Goal: Task Accomplishment & Management: Manage account settings

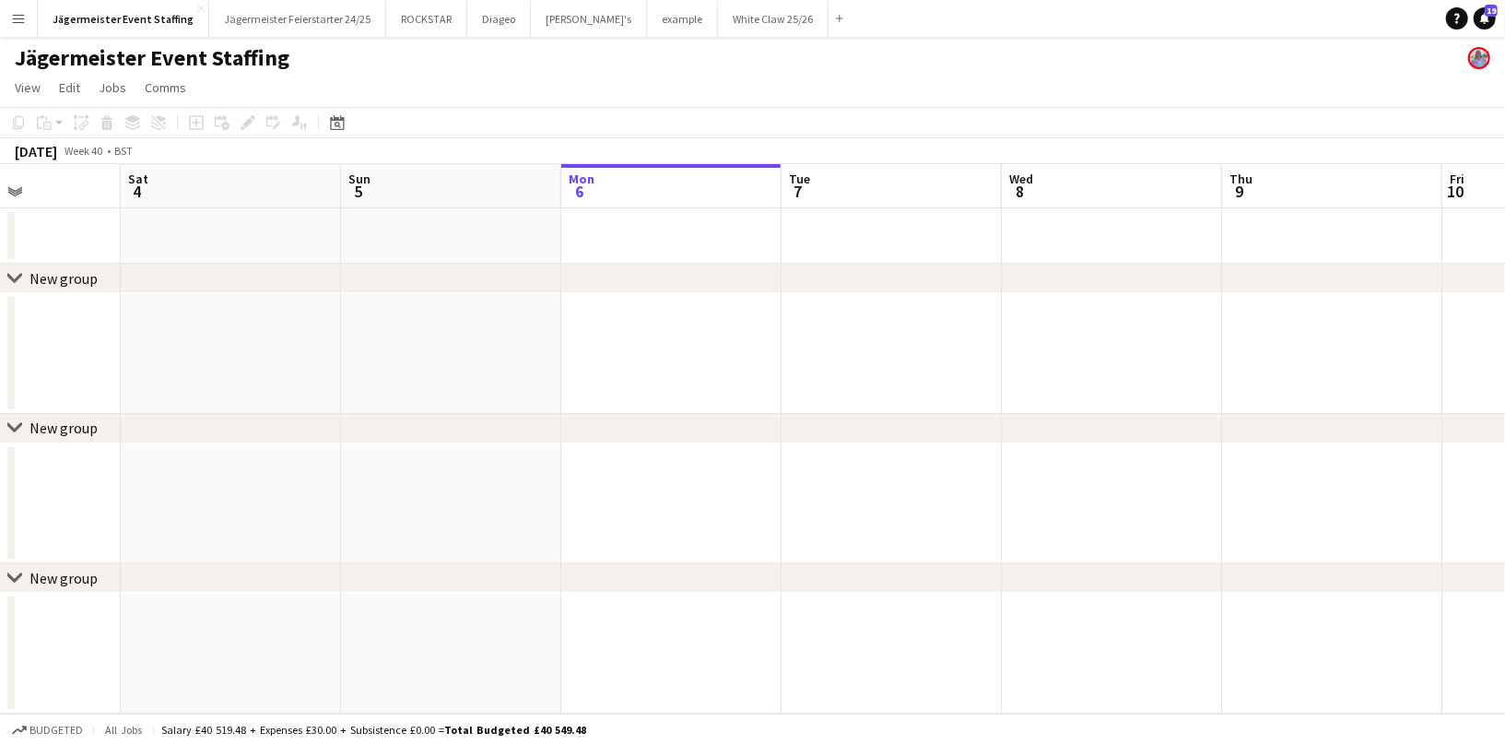
scroll to position [0, 536]
click at [718, 26] on button "White Claw 25/26 Close" at bounding box center [773, 19] width 111 height 36
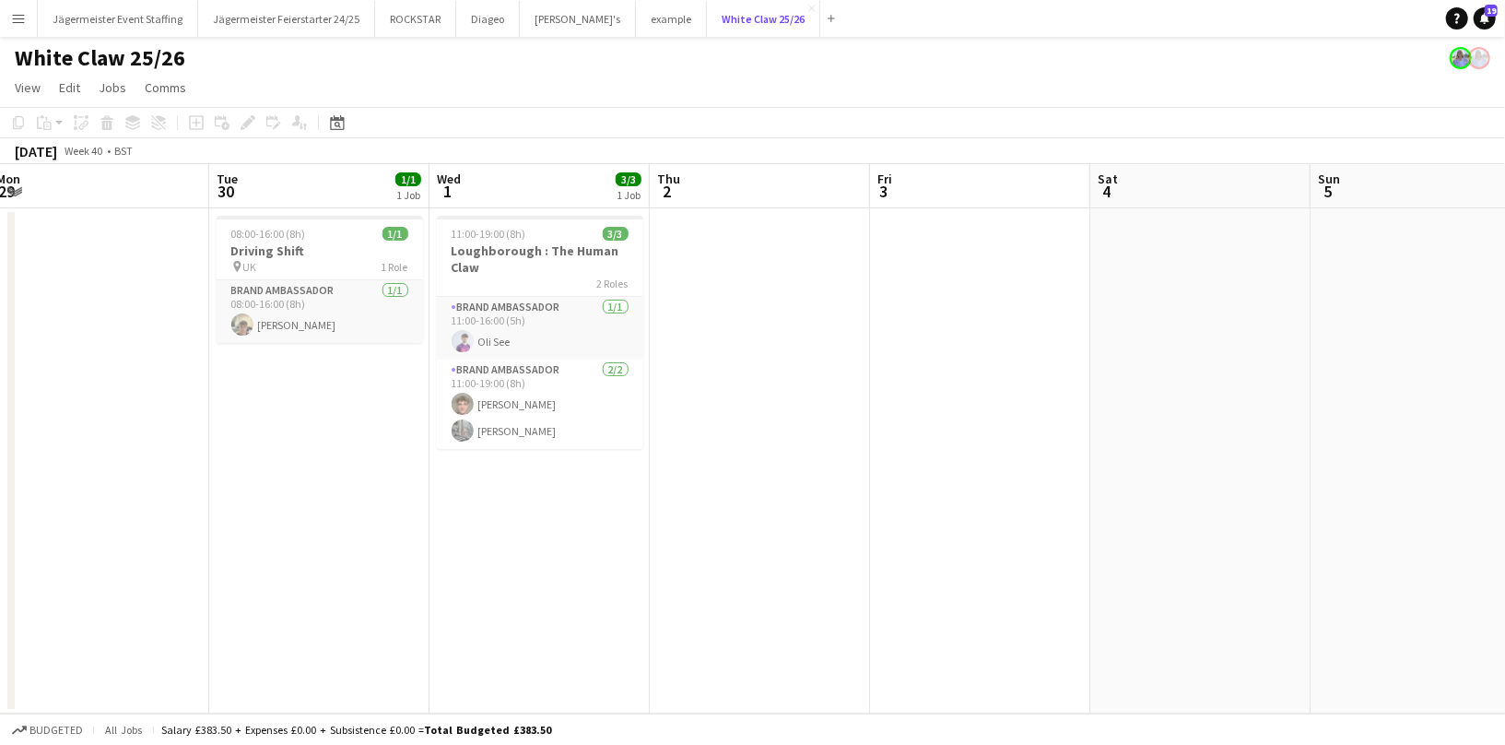
scroll to position [0, 445]
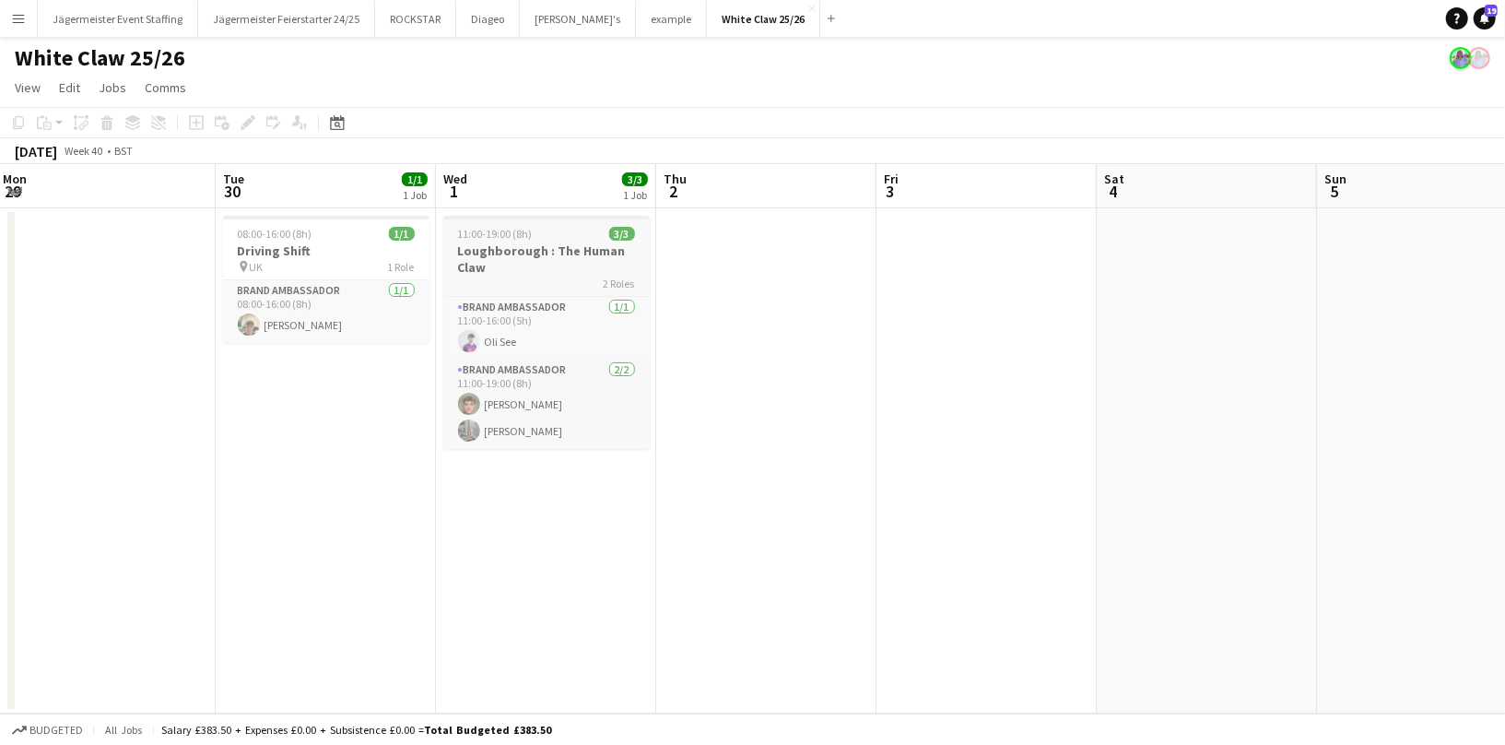
click at [536, 257] on h3 "Loughborough : The Human Claw" at bounding box center [546, 258] width 206 height 33
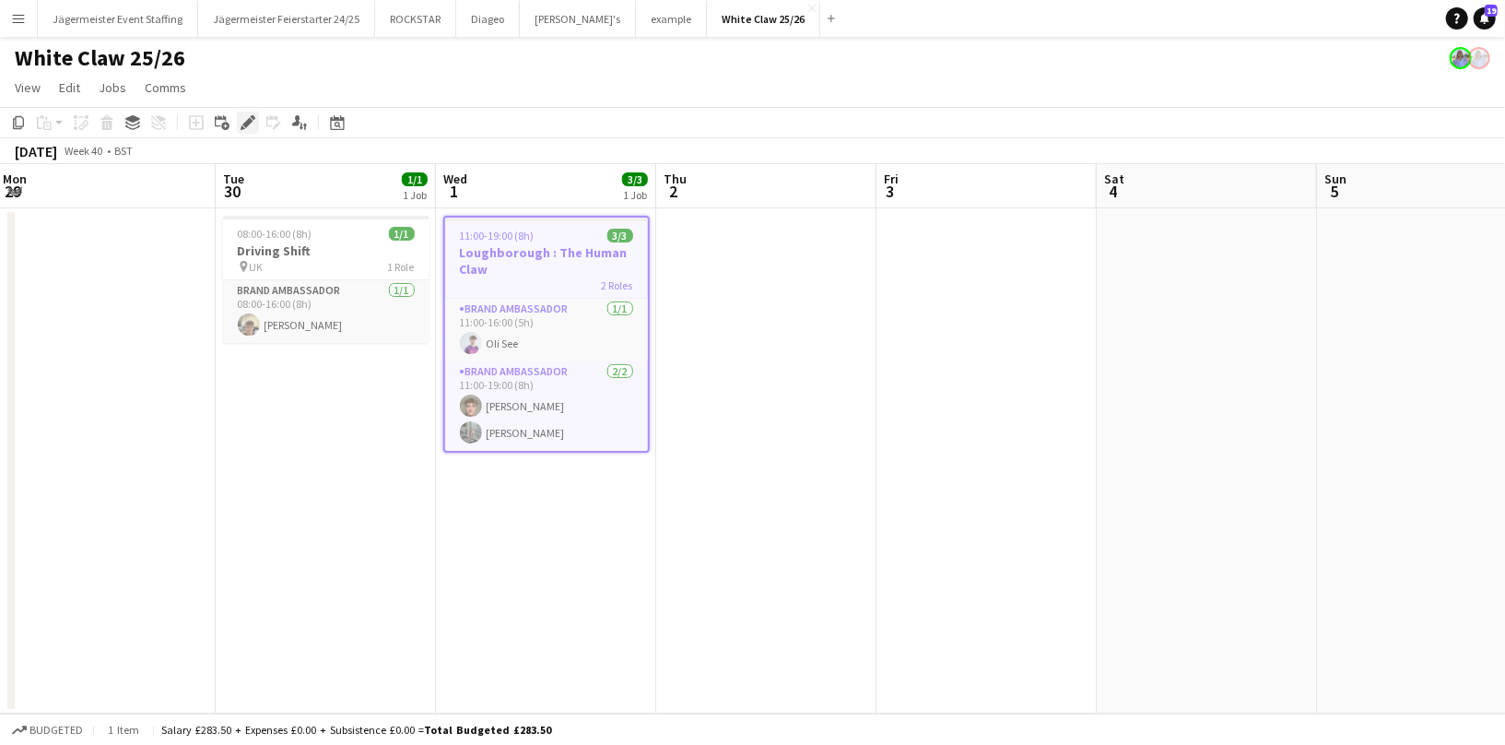
click at [241, 119] on icon "Edit" at bounding box center [248, 122] width 15 height 15
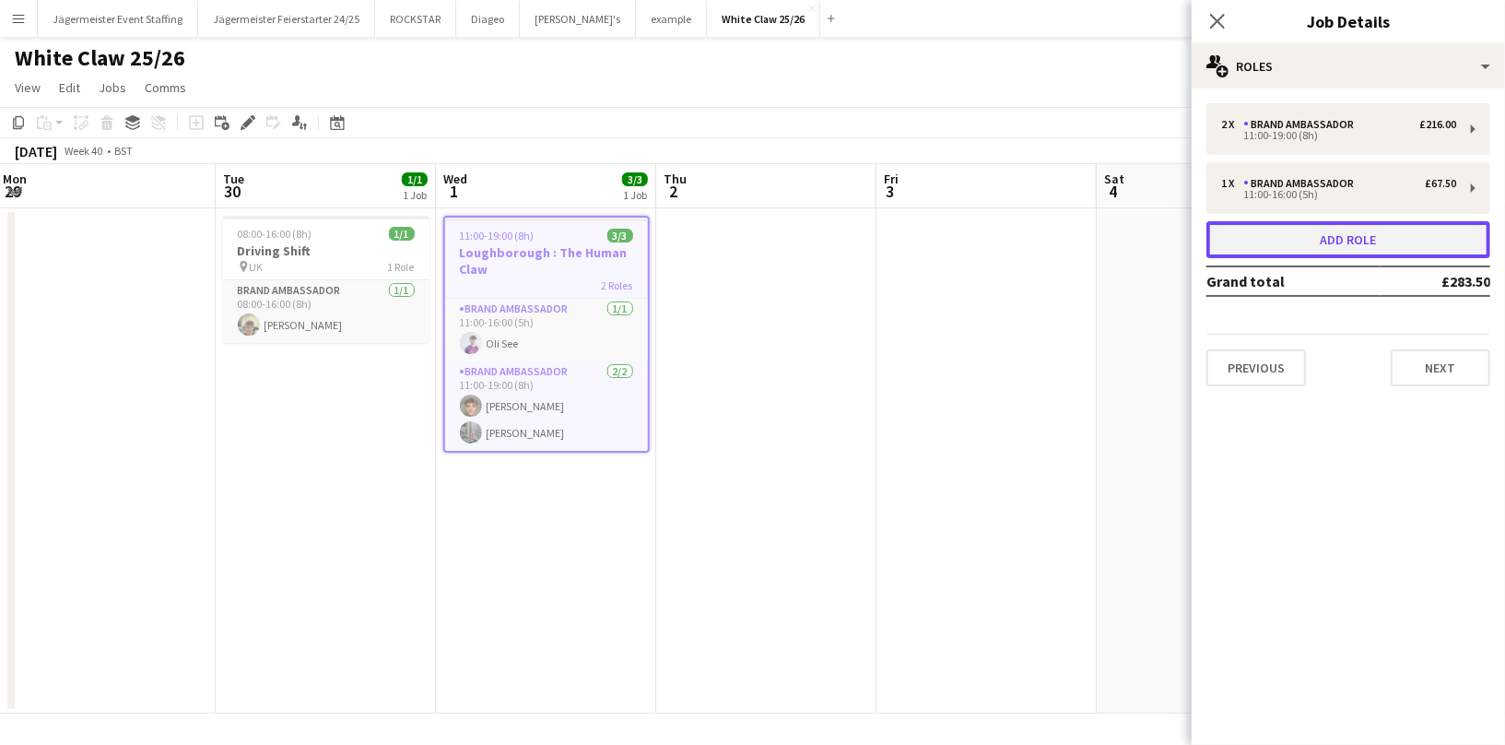
click at [1352, 247] on button "Add role" at bounding box center [1349, 239] width 284 height 37
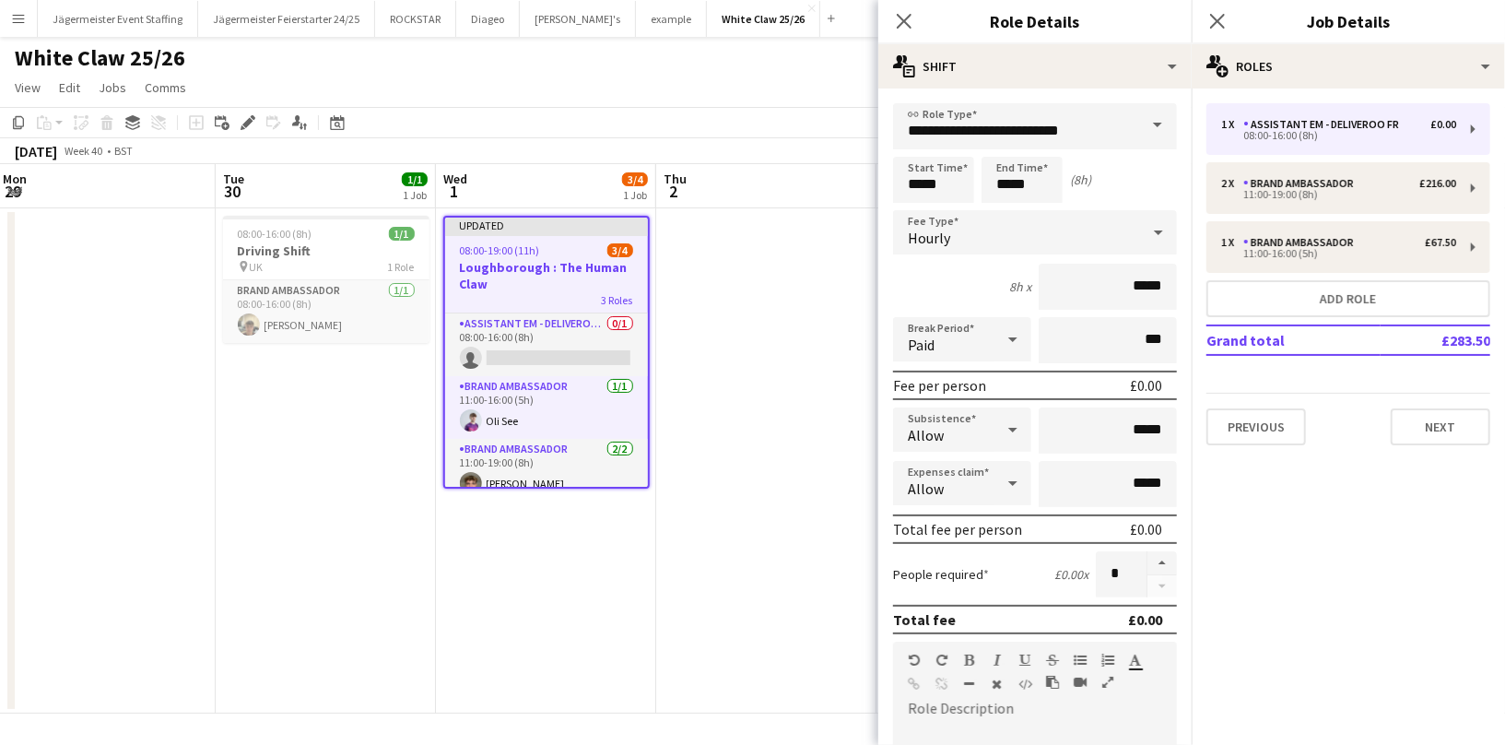
click at [1157, 119] on span at bounding box center [1157, 125] width 39 height 44
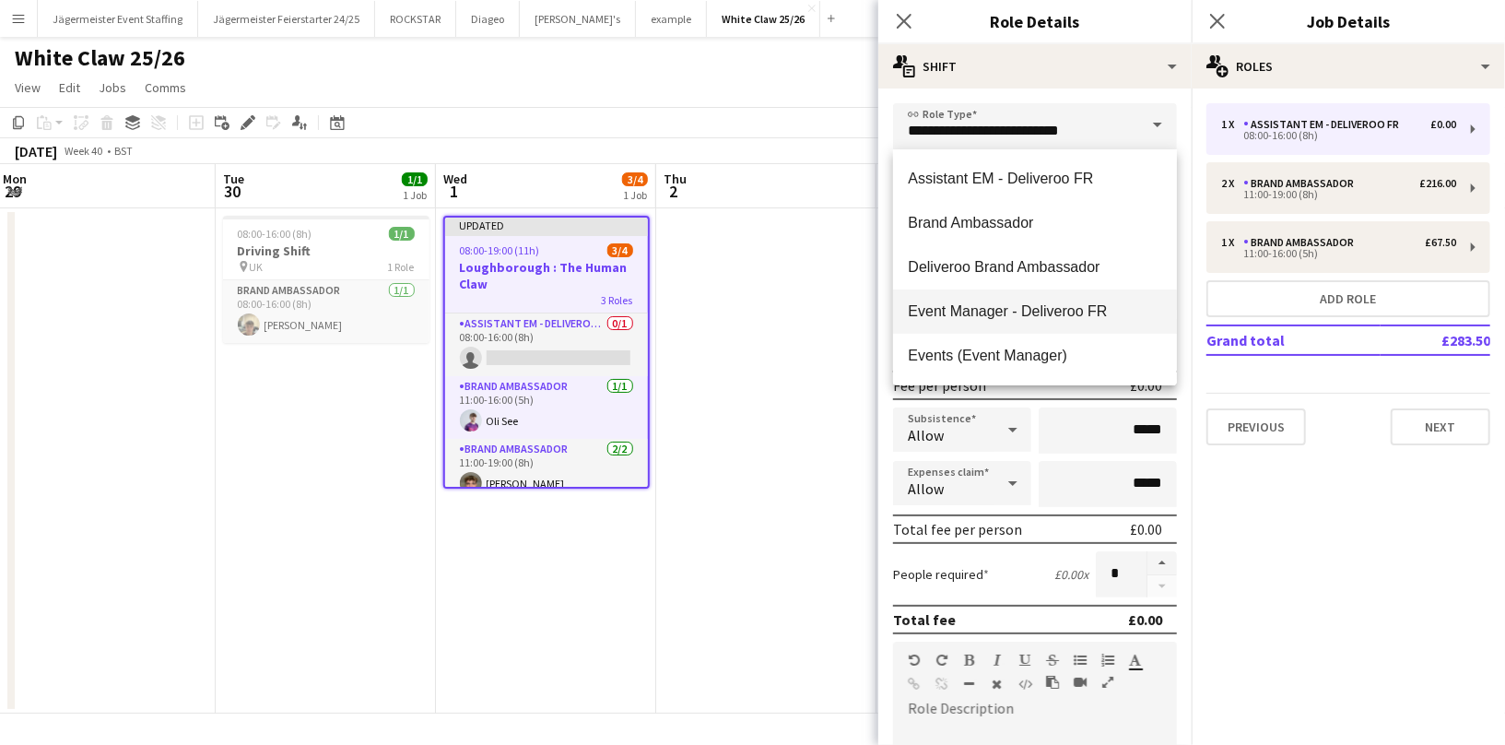
scroll to position [67, 0]
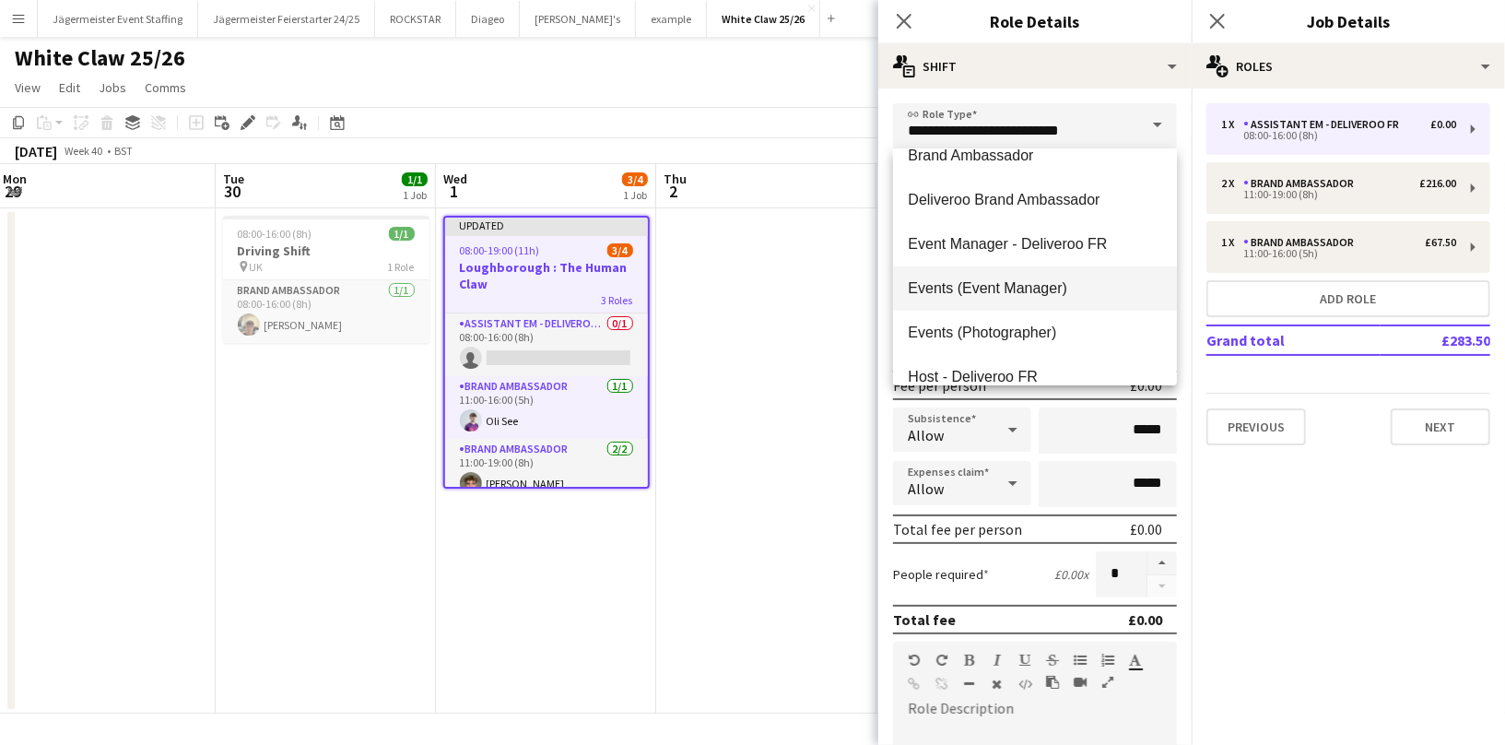
click at [1071, 286] on span "Events (Event Manager)" at bounding box center [1035, 288] width 254 height 18
type input "**********"
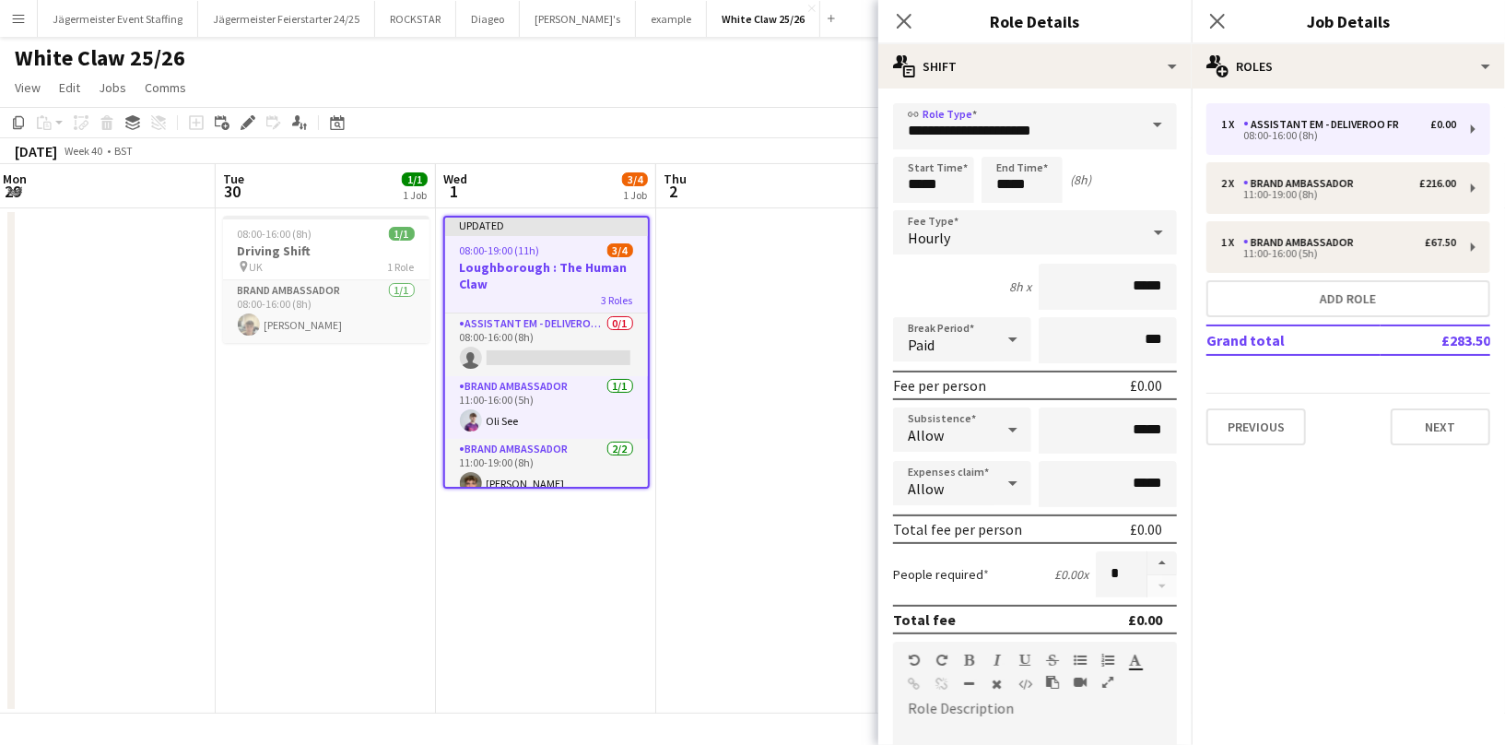
click at [1157, 231] on icon at bounding box center [1158, 232] width 9 height 5
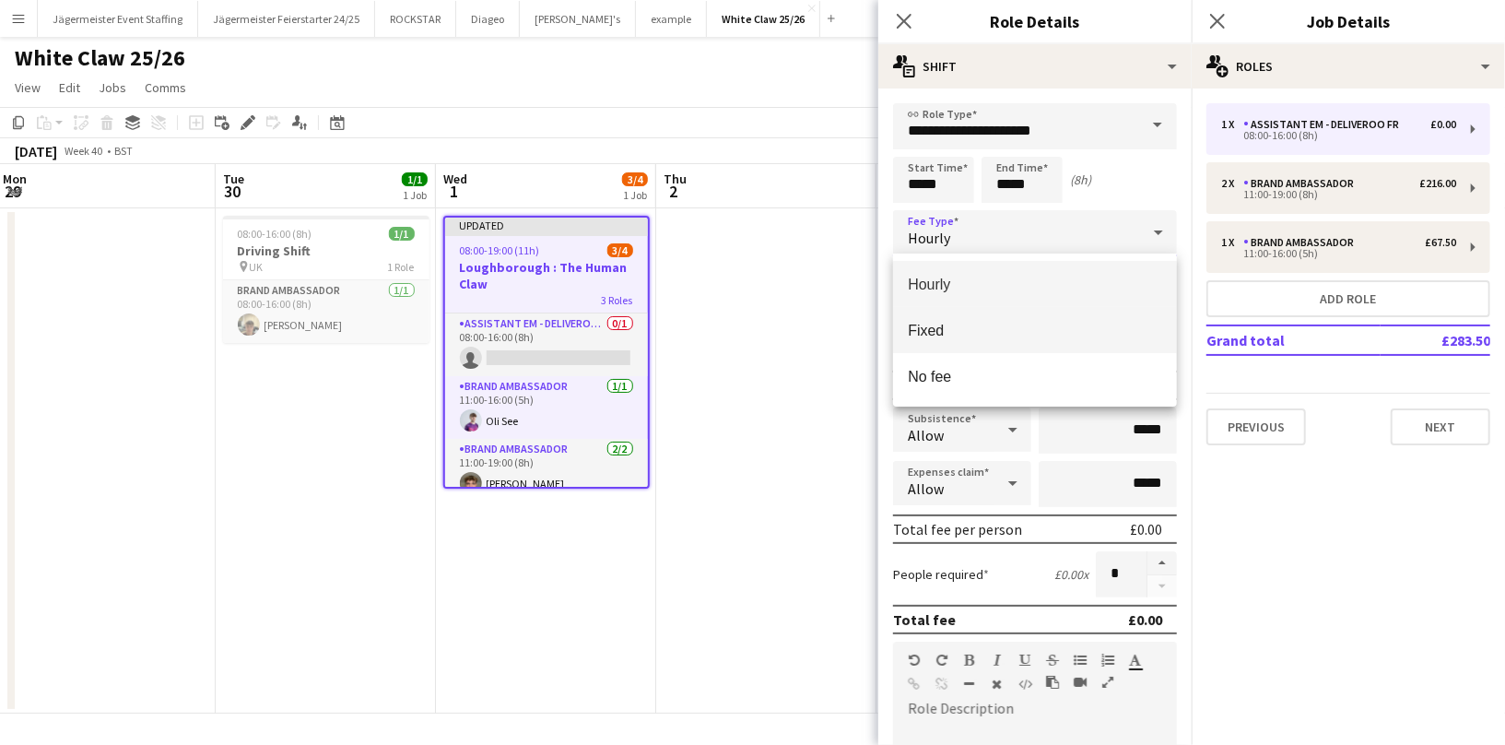
click at [924, 333] on span "Fixed" at bounding box center [1035, 331] width 254 height 18
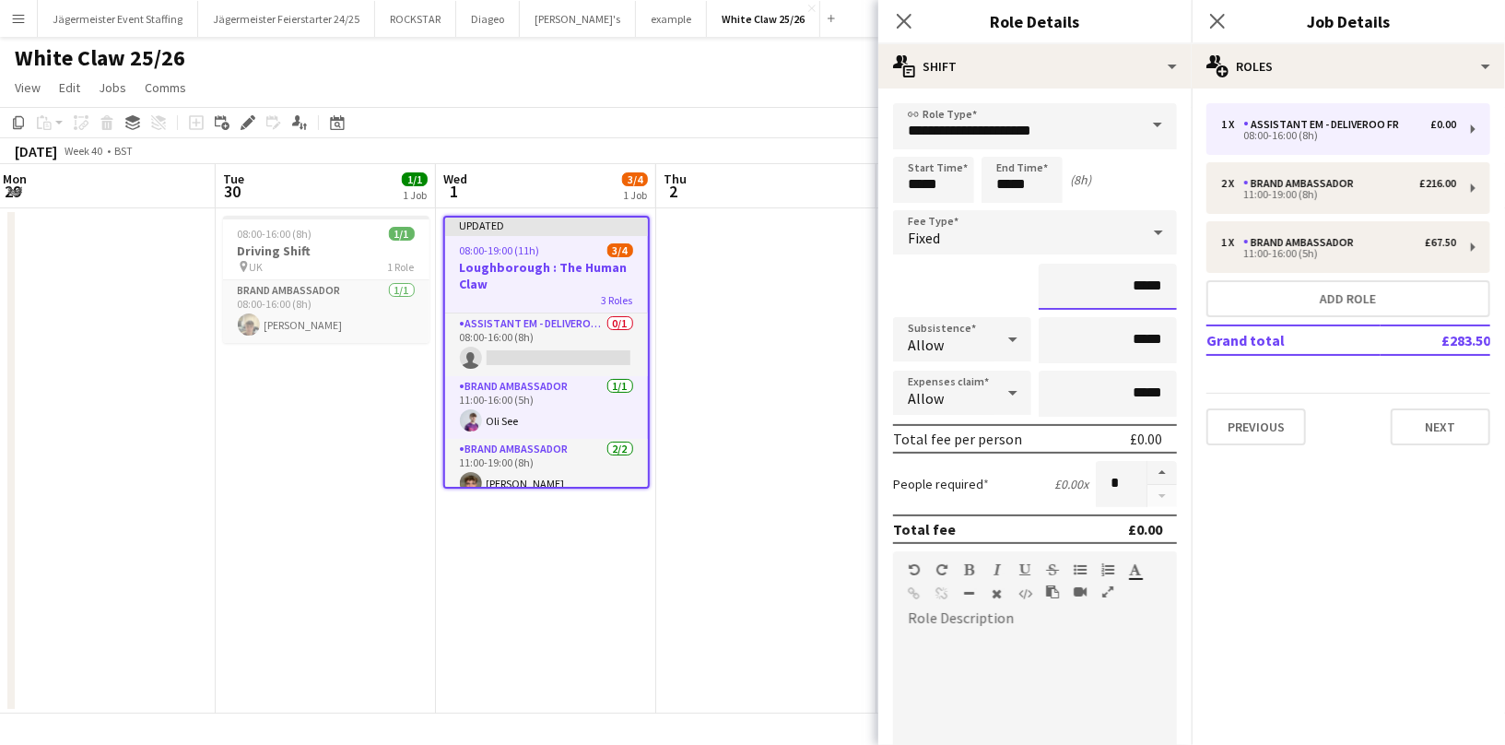
drag, startPoint x: 1171, startPoint y: 286, endPoint x: 1038, endPoint y: 268, distance: 133.9
click at [1040, 270] on input "*****" at bounding box center [1108, 287] width 138 height 46
type input "****"
click at [1084, 634] on div at bounding box center [1035, 743] width 284 height 221
drag, startPoint x: 985, startPoint y: 660, endPoint x: 890, endPoint y: 660, distance: 94.9
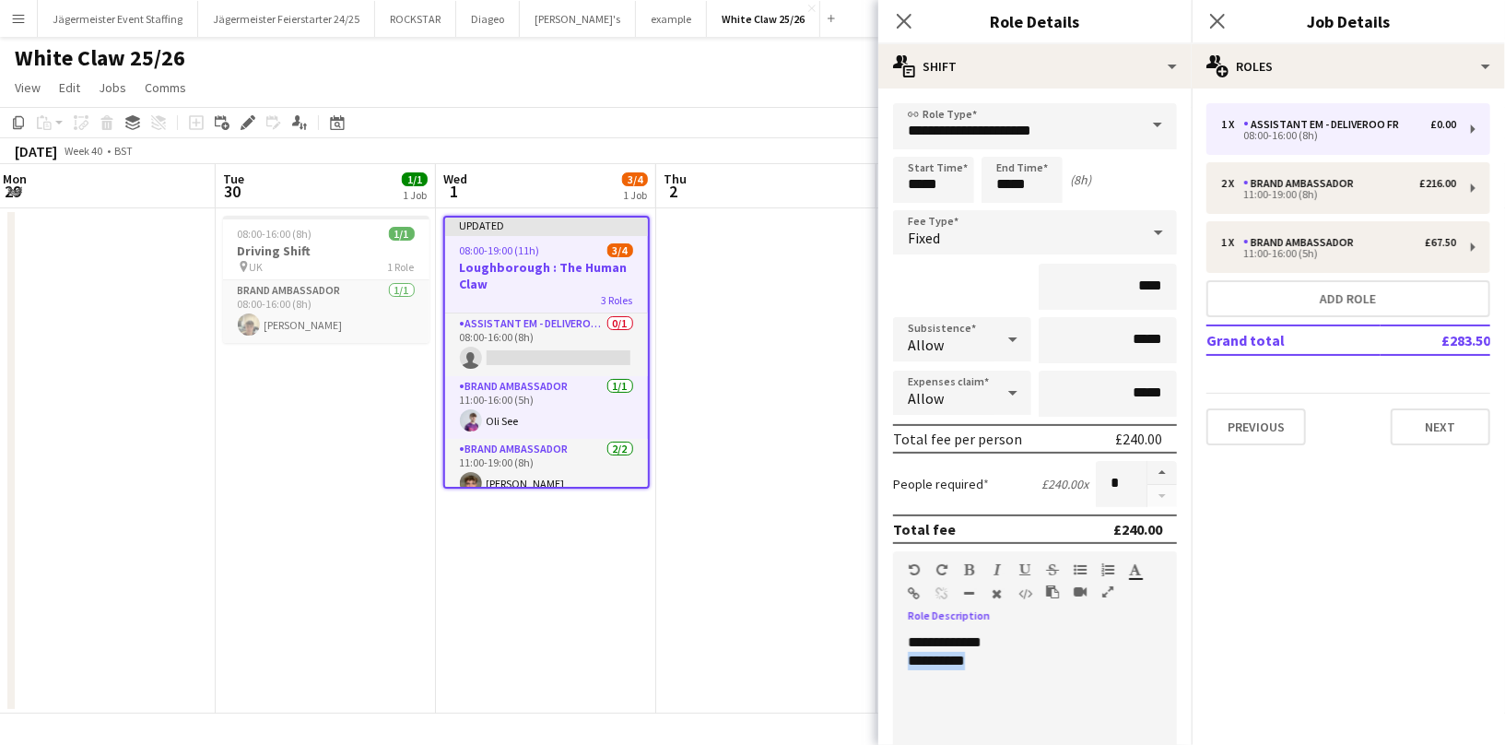
click at [890, 660] on form "**********" at bounding box center [1034, 630] width 313 height 1055
drag, startPoint x: 1127, startPoint y: 286, endPoint x: 1007, endPoint y: 280, distance: 120.0
click at [1007, 280] on div "****" at bounding box center [1035, 287] width 284 height 46
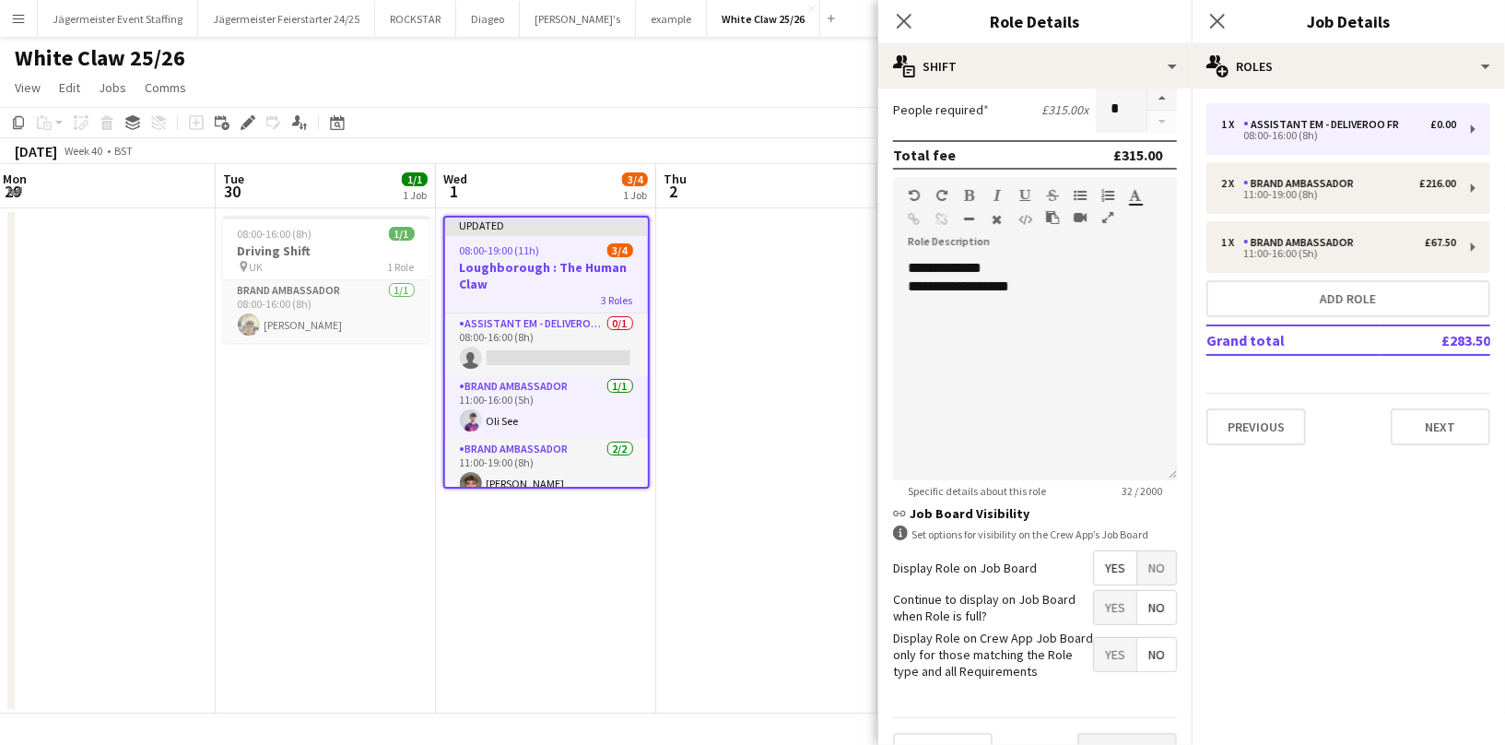
scroll to position [408, 0]
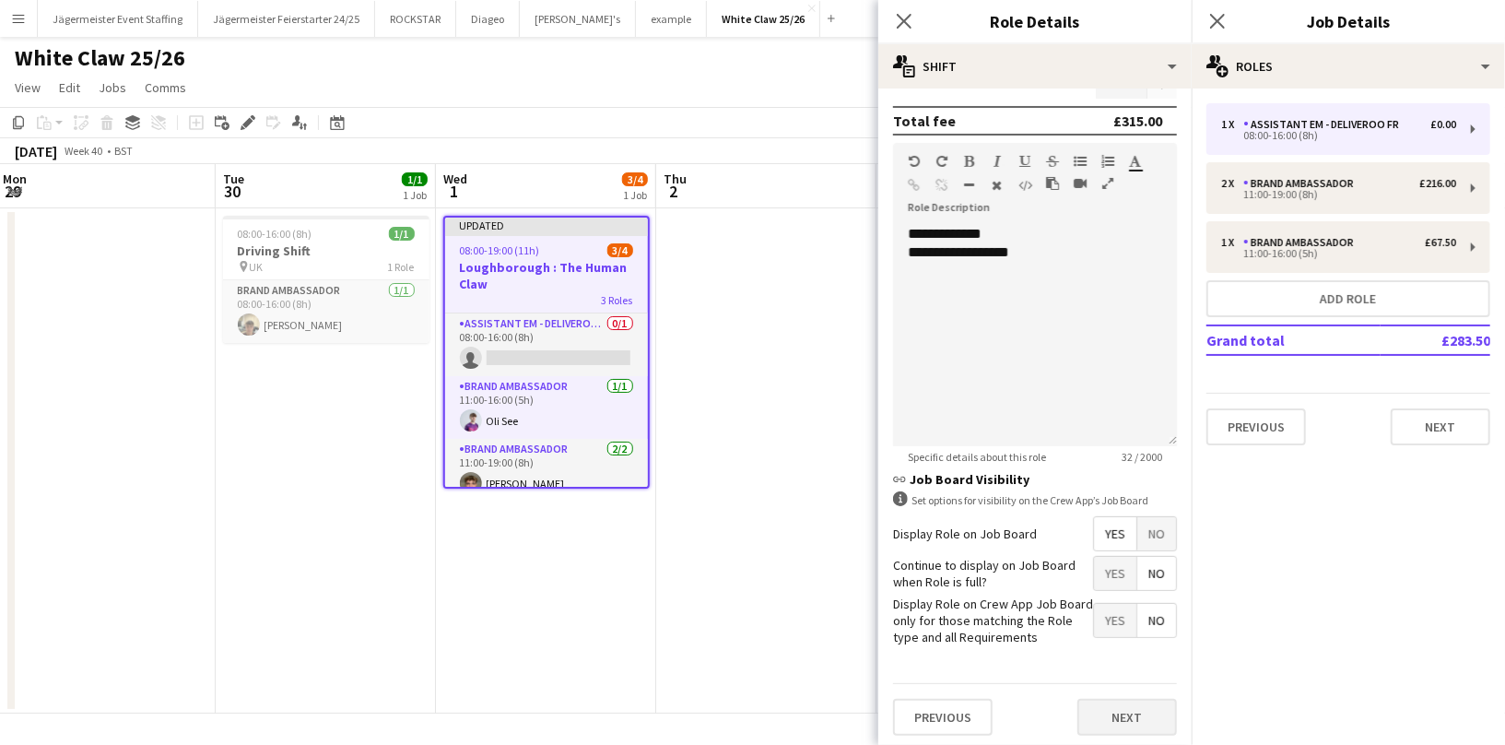
type input "****"
click at [1126, 712] on button "Next" at bounding box center [1128, 717] width 100 height 37
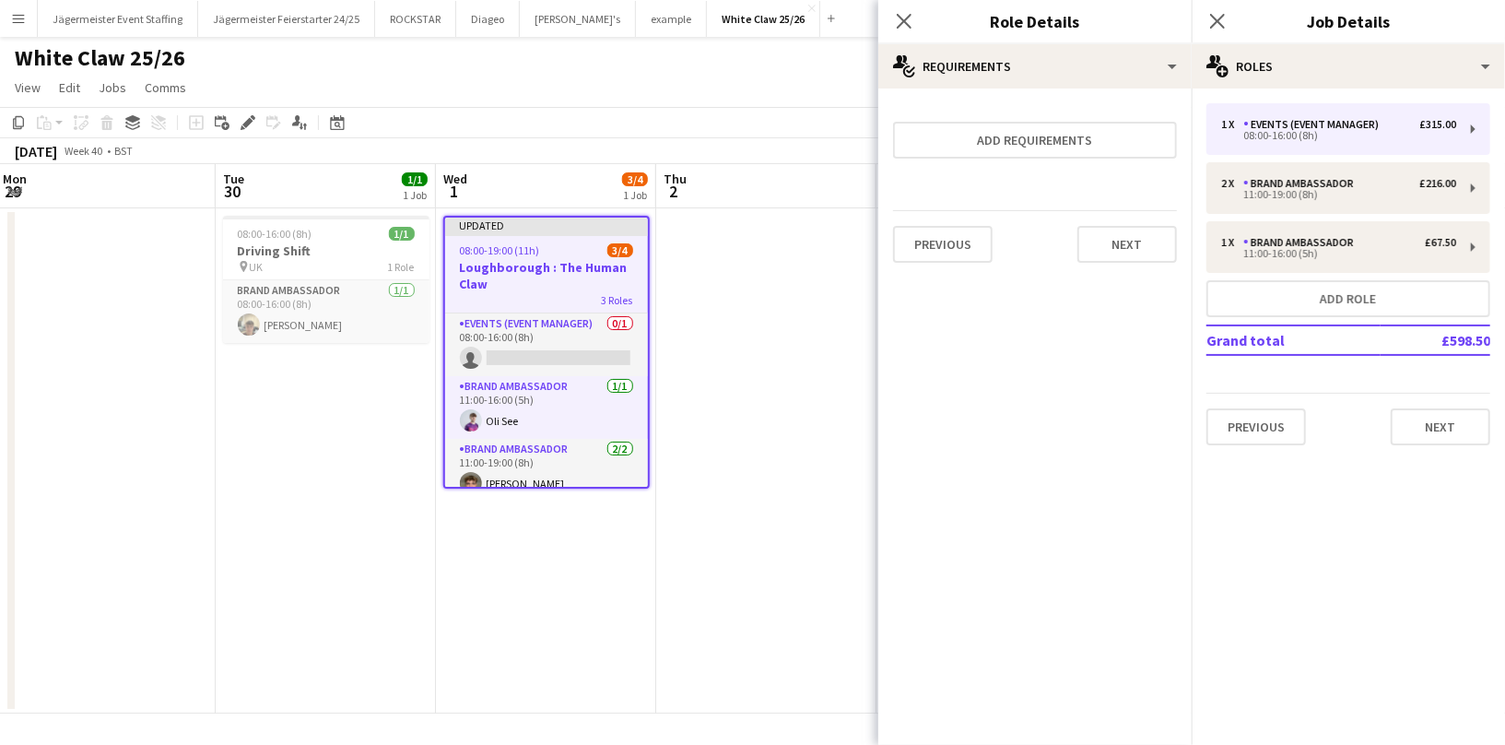
scroll to position [0, 0]
click at [1125, 248] on button "Next" at bounding box center [1128, 244] width 100 height 37
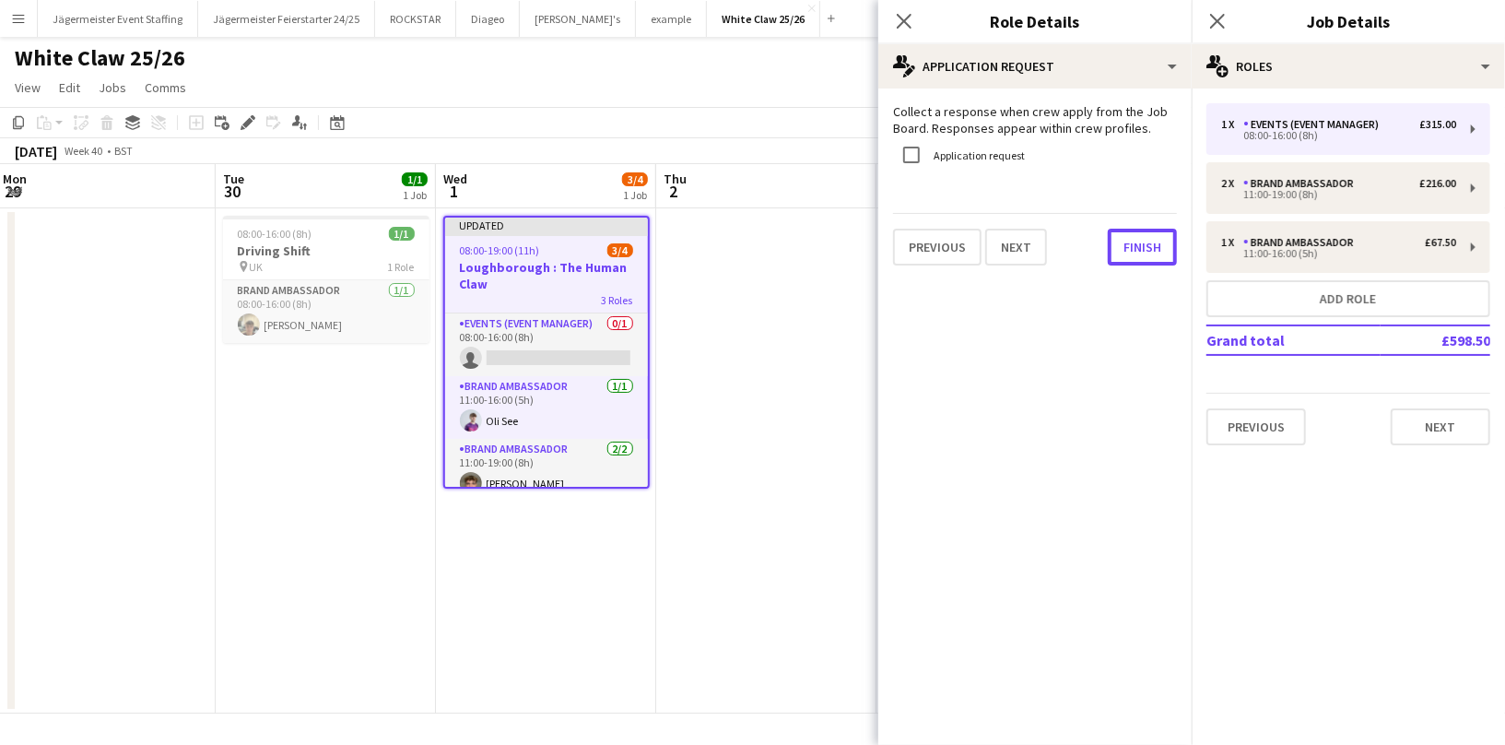
click at [1125, 248] on button "Finish" at bounding box center [1142, 247] width 69 height 37
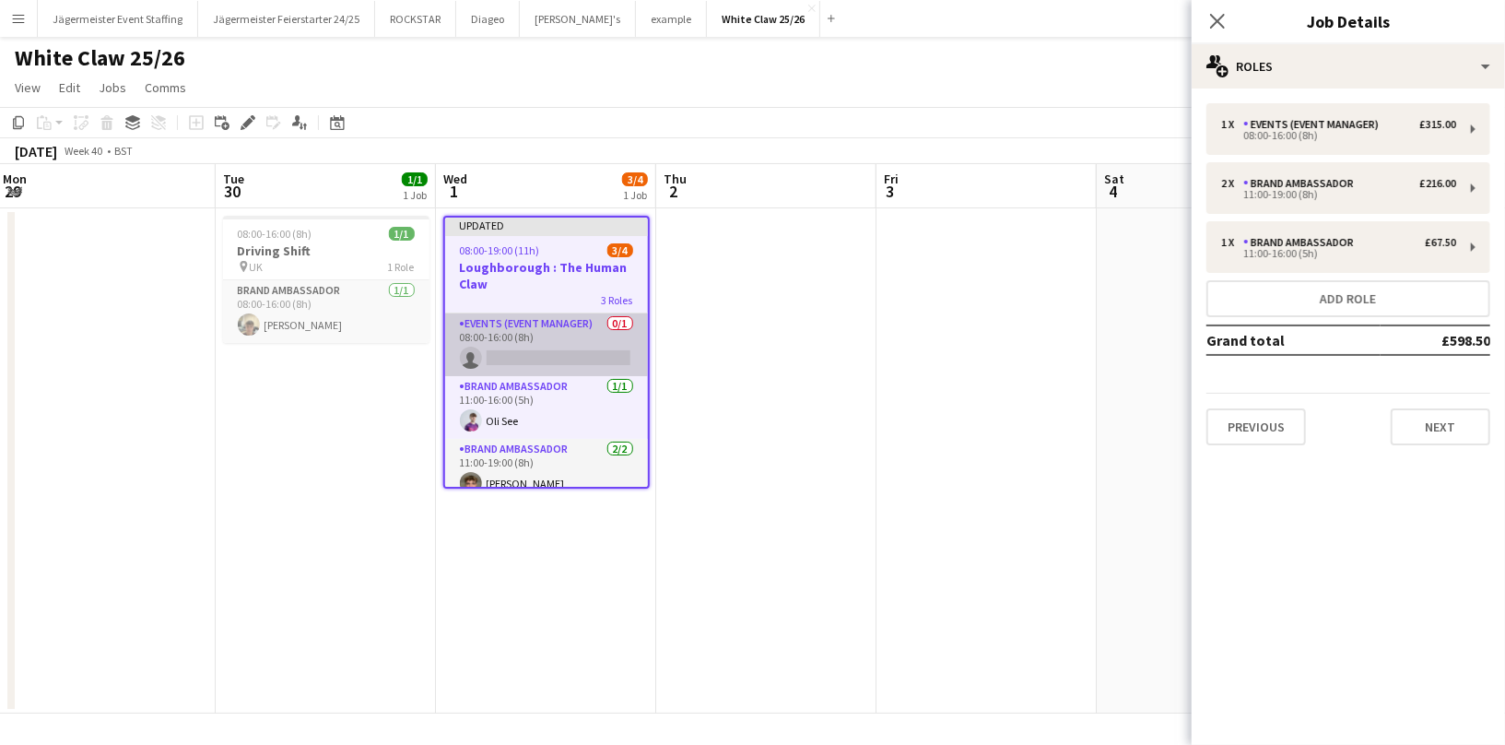
click at [548, 349] on app-card-role "Events (Event Manager) 0/1 08:00-16:00 (8h) single-neutral-actions" at bounding box center [546, 344] width 203 height 63
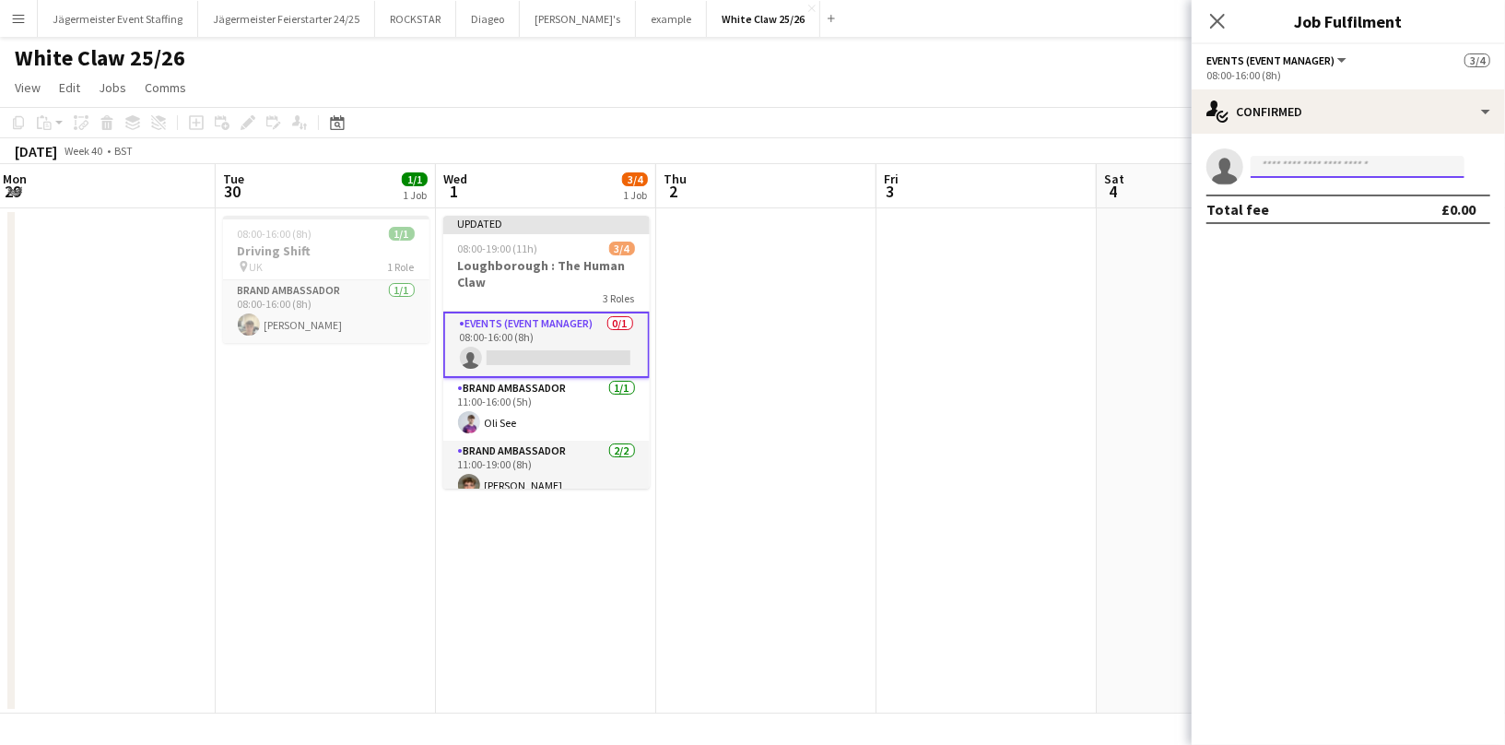
click at [1391, 173] on input at bounding box center [1358, 167] width 214 height 22
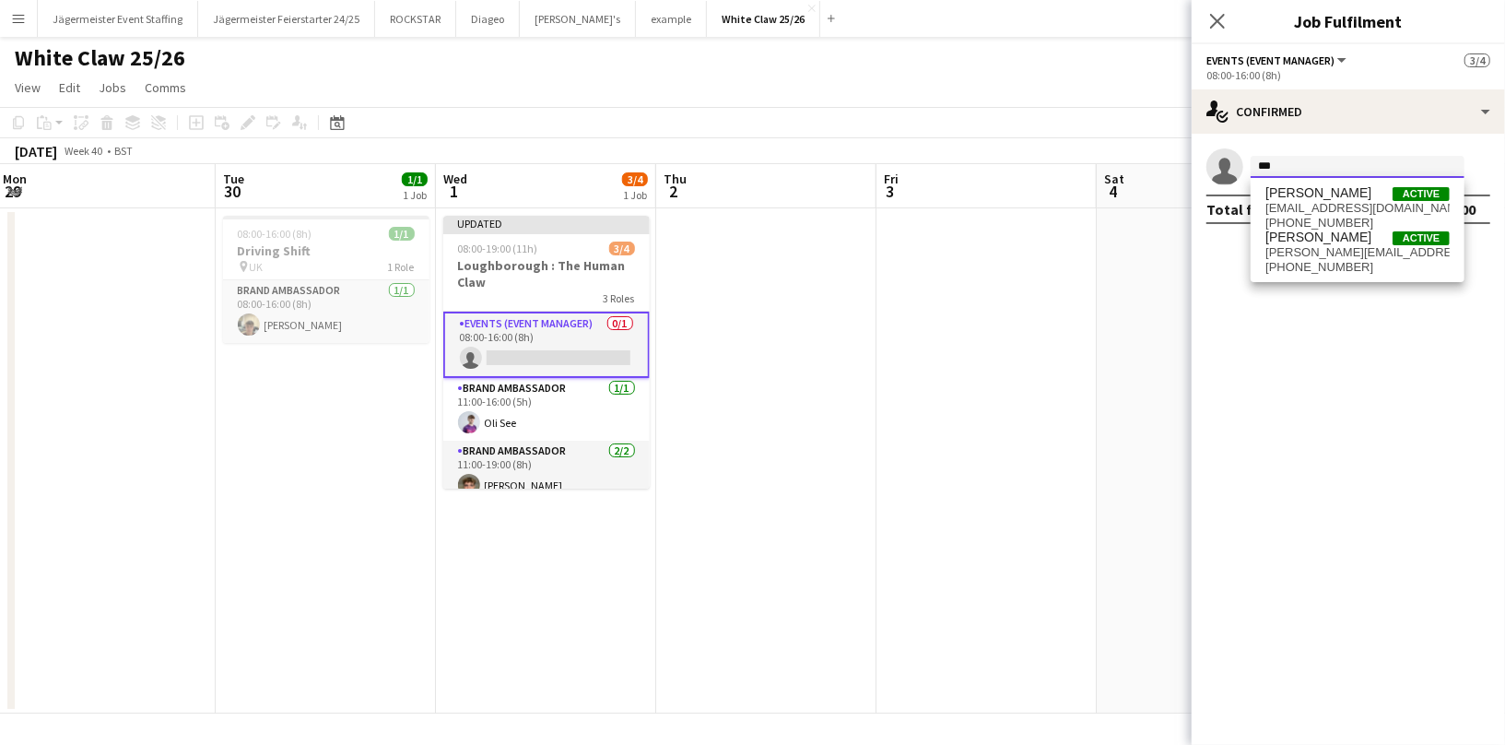
type input "***"
click at [1425, 194] on span "Active" at bounding box center [1421, 194] width 57 height 14
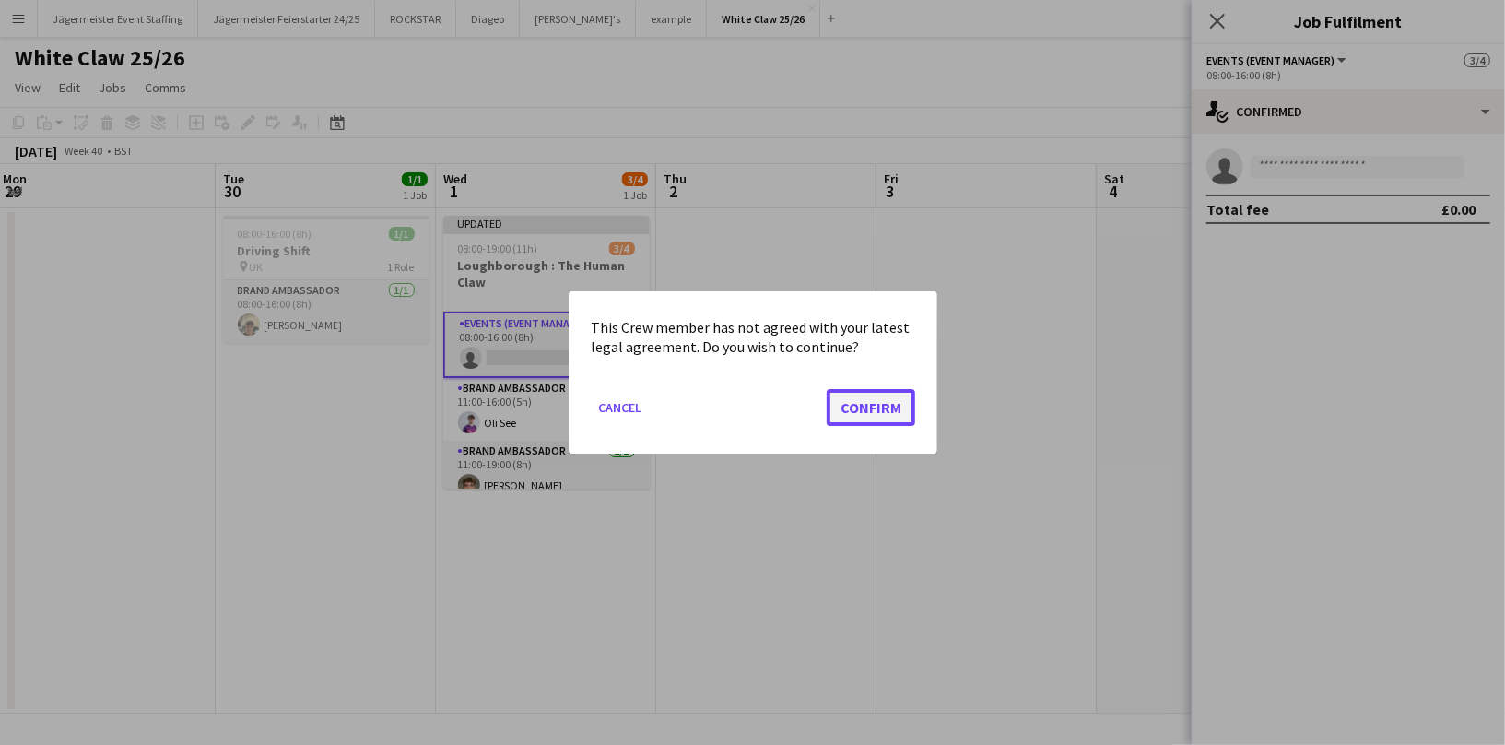
click at [860, 401] on button "Confirm" at bounding box center [871, 407] width 88 height 37
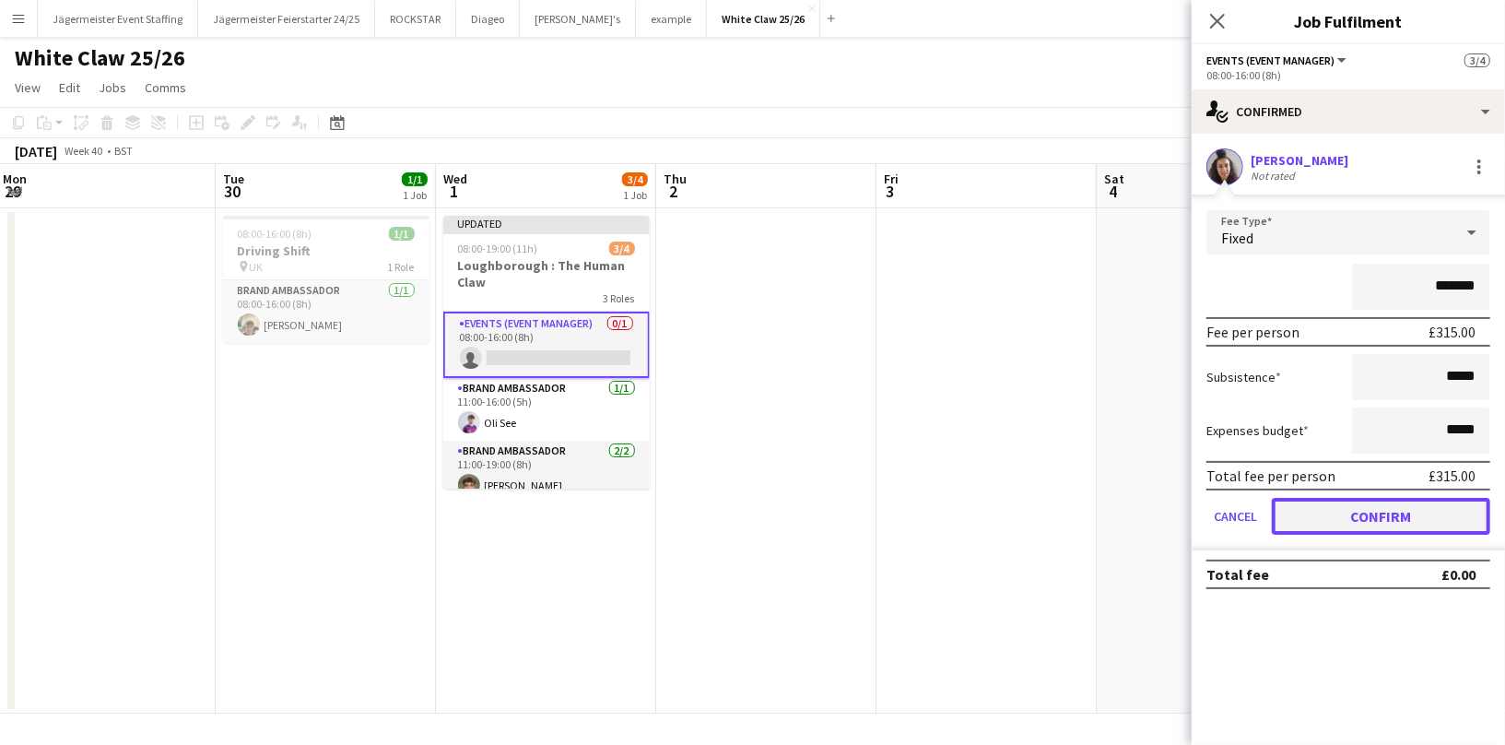
click at [1380, 524] on button "Confirm" at bounding box center [1381, 516] width 218 height 37
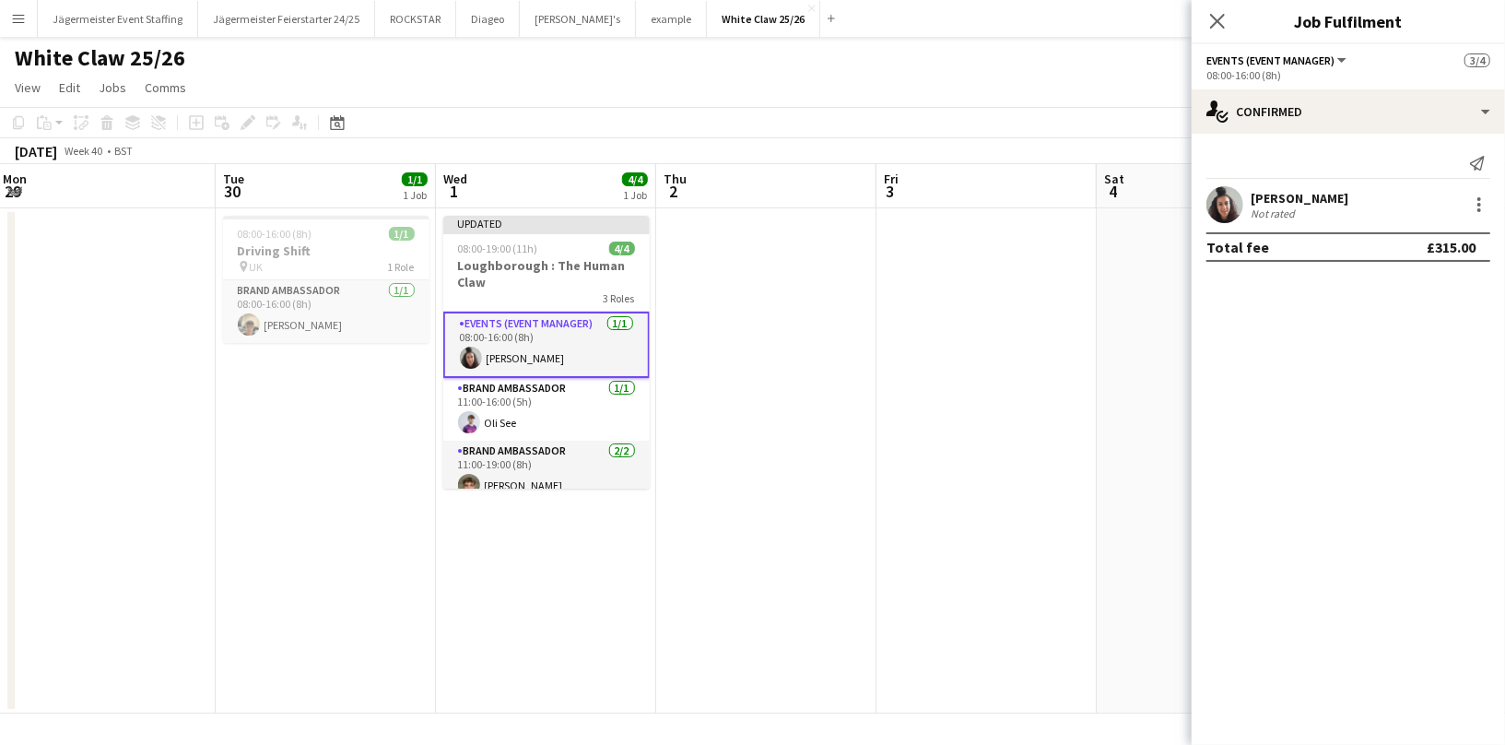
click at [846, 502] on app-date-cell at bounding box center [766, 460] width 220 height 505
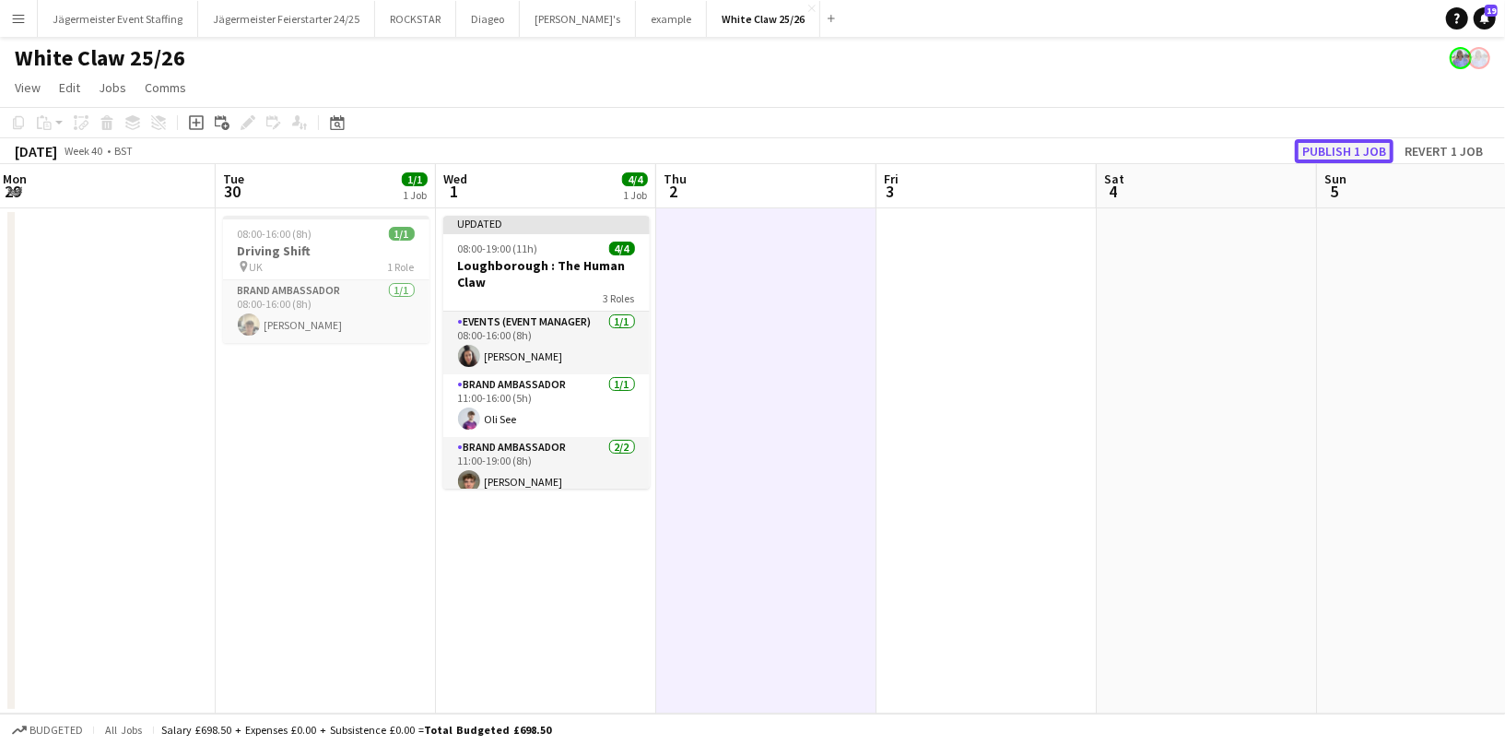
click at [1342, 146] on button "Publish 1 job" at bounding box center [1344, 151] width 99 height 24
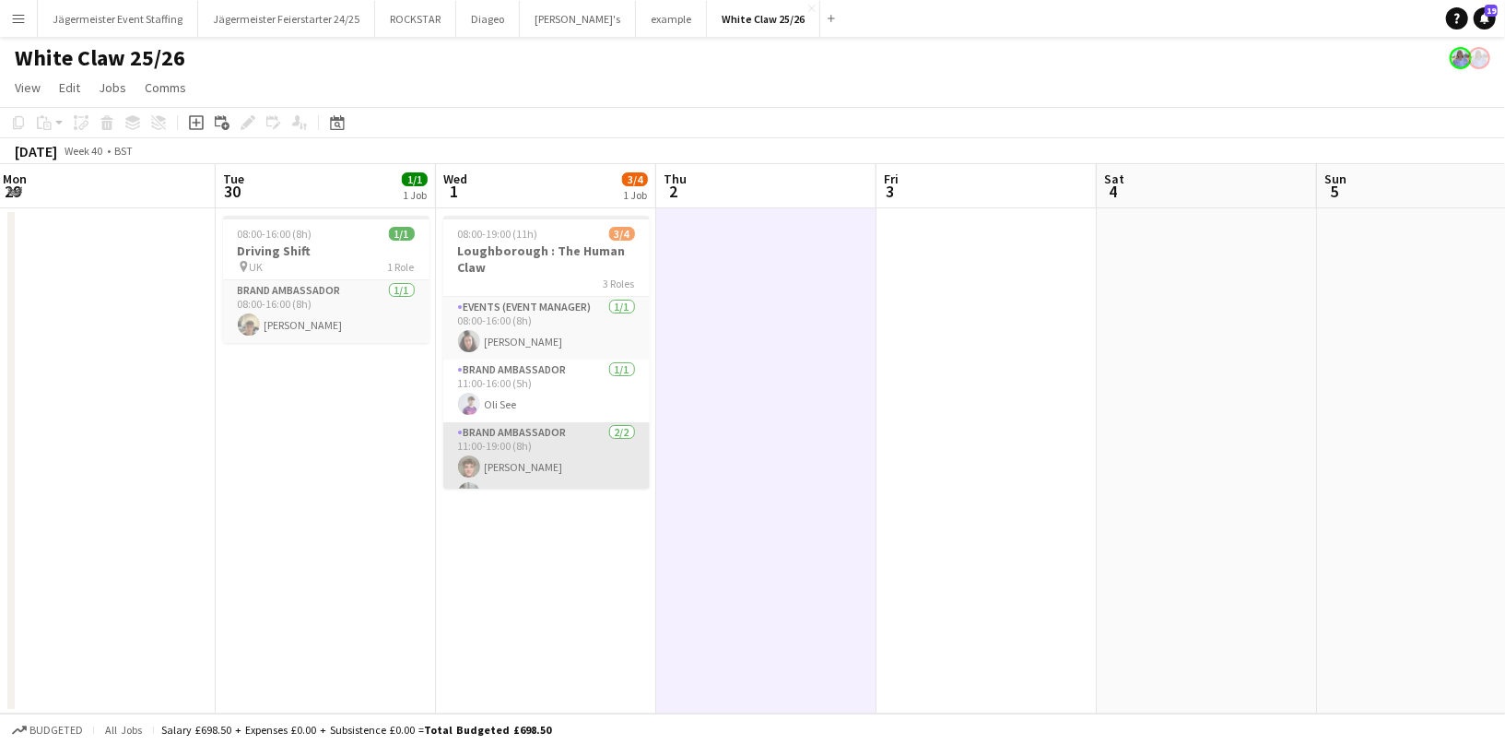
scroll to position [22, 0]
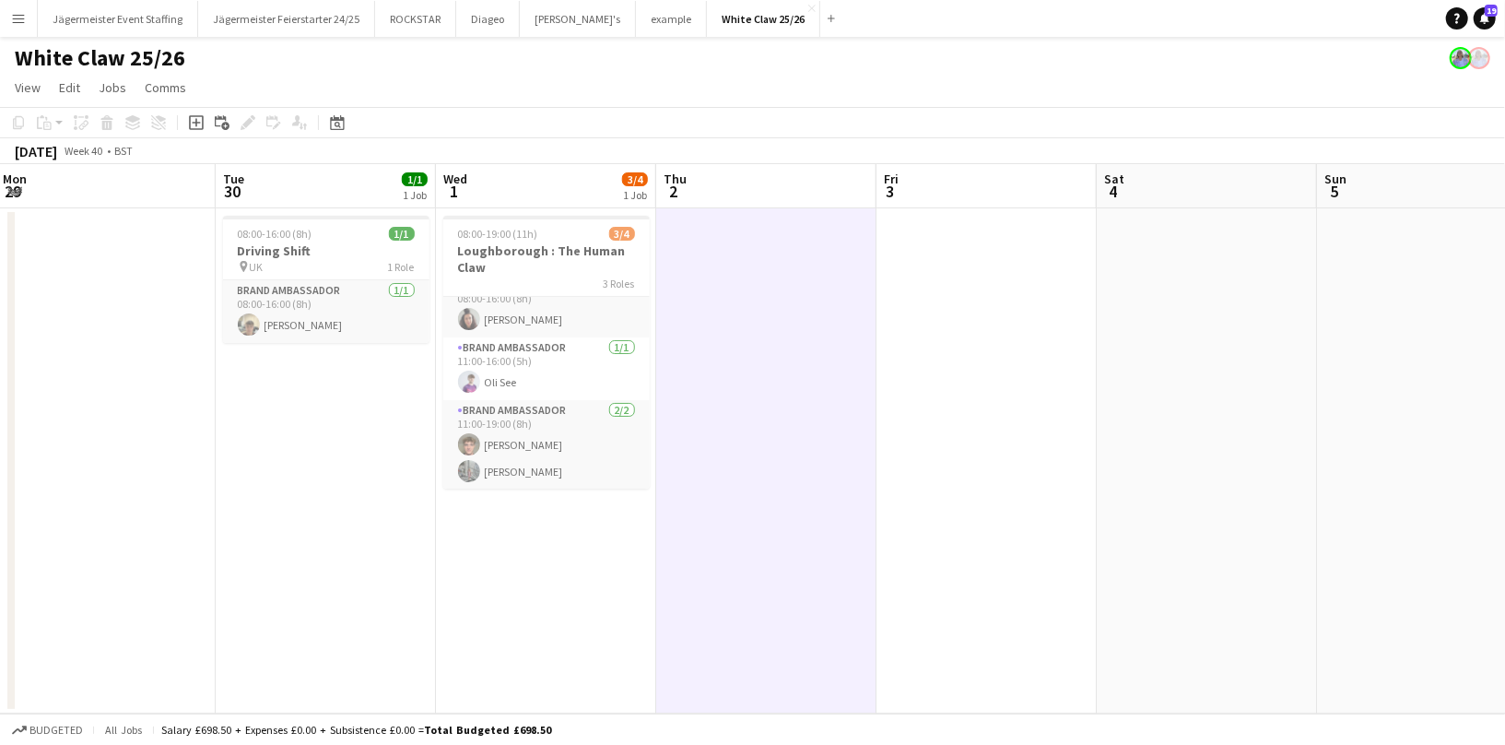
click at [1258, 446] on app-date-cell at bounding box center [1207, 460] width 220 height 505
